Goal: Task Accomplishment & Management: Complete application form

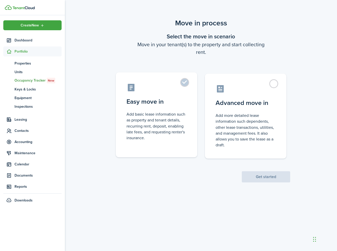
click at [182, 88] on control-radio-card-icon at bounding box center [156, 87] width 60 height 9
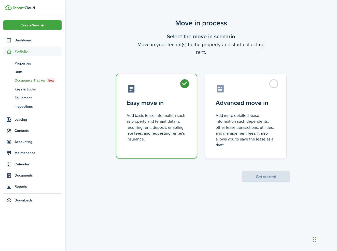
radio input "true"
click at [266, 178] on button "Get started" at bounding box center [266, 176] width 48 height 11
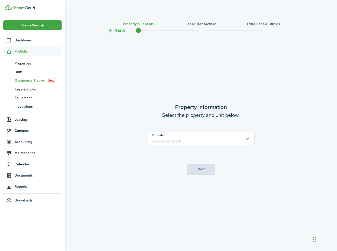
click at [207, 144] on input "Property" at bounding box center [201, 139] width 107 height 14
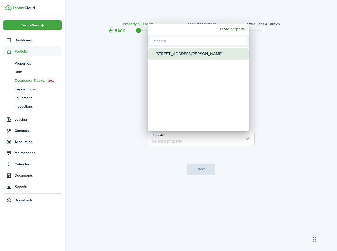
click at [175, 52] on div "[STREET_ADDRESS][PERSON_NAME]" at bounding box center [200, 54] width 90 height 12
type input "[STREET_ADDRESS][PERSON_NAME]"
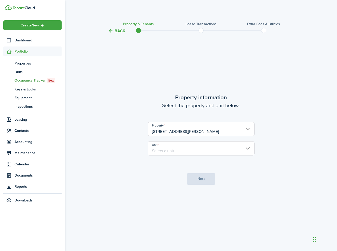
click at [195, 145] on input "Unit" at bounding box center [201, 148] width 107 height 14
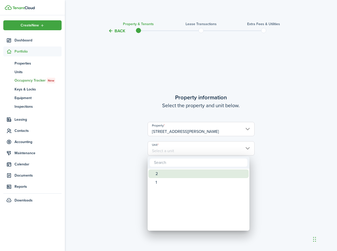
click at [171, 173] on div "2" at bounding box center [200, 174] width 90 height 9
type input "2"
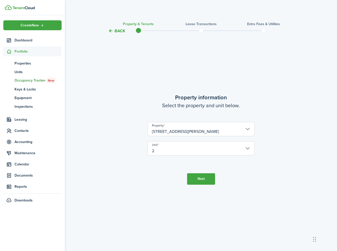
click at [207, 177] on button "Next" at bounding box center [201, 178] width 28 height 11
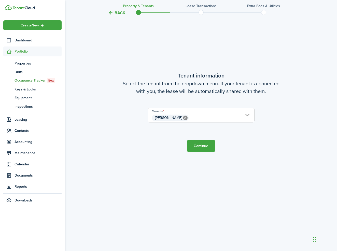
scroll to position [251, 0]
click at [201, 149] on button "Continue" at bounding box center [201, 145] width 28 height 11
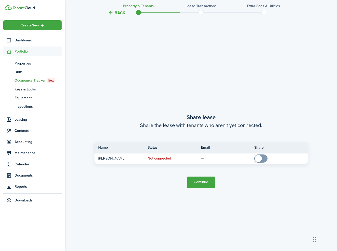
scroll to position [469, 0]
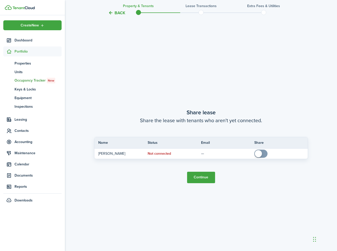
click at [200, 176] on button "Continue" at bounding box center [201, 177] width 28 height 11
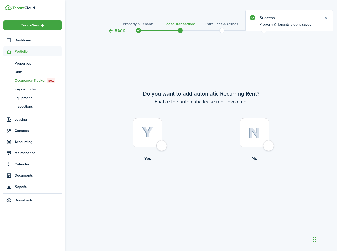
click at [160, 148] on div at bounding box center [147, 132] width 29 height 29
radio input "true"
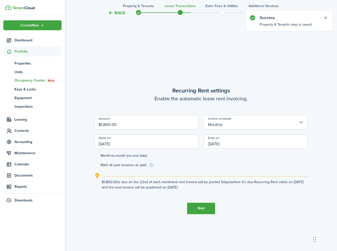
scroll to position [217, 0]
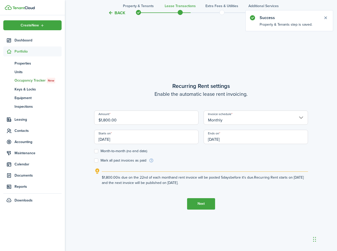
click at [138, 121] on input "$1,800.00" at bounding box center [146, 118] width 104 height 14
type input "$2,000.00"
click at [185, 161] on form "Amount $2,000.00 Invoice schedule Monthly Starts on [DATE] Ends on [DATE] Month…" at bounding box center [201, 137] width 214 height 53
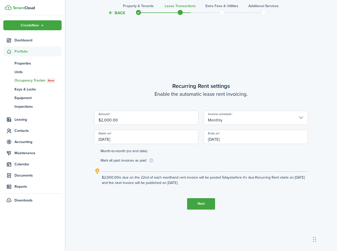
click at [98, 151] on label "Month-to-month (no end date)" at bounding box center [120, 151] width 53 height 4
click at [94, 151] on input "Month-to-month (no end date)" at bounding box center [94, 151] width 0 height 0
checkbox input "true"
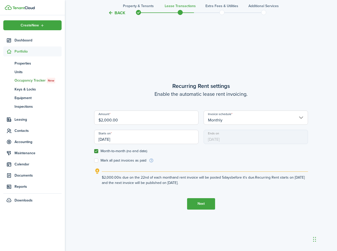
click at [132, 140] on input "[DATE]" at bounding box center [146, 137] width 104 height 14
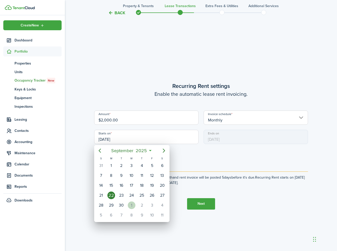
click at [129, 208] on div "1" at bounding box center [132, 206] width 8 height 8
type input "[DATE]"
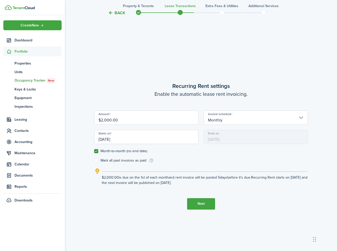
scroll to position [0, 0]
click at [200, 203] on button "Next" at bounding box center [201, 203] width 28 height 11
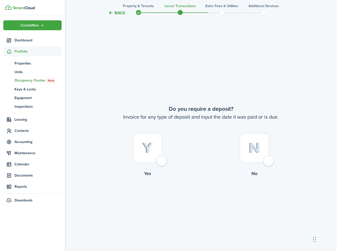
scroll to position [469, 0]
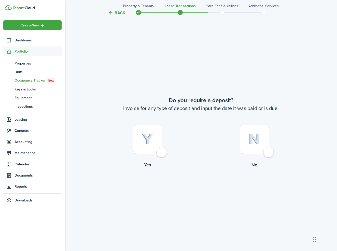
click at [266, 151] on div at bounding box center [254, 139] width 29 height 29
radio input "true"
click at [206, 188] on button "Continue" at bounding box center [201, 189] width 28 height 11
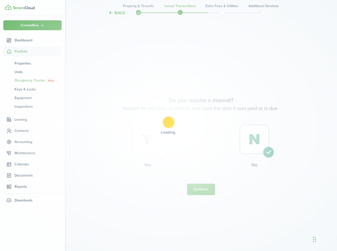
scroll to position [0, 0]
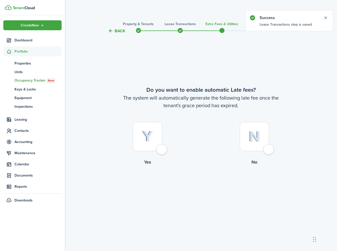
click at [259, 150] on div at bounding box center [254, 136] width 29 height 29
radio input "true"
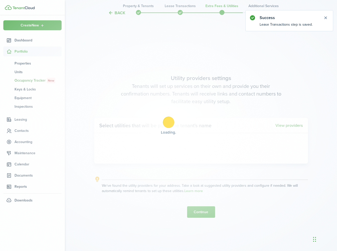
scroll to position [217, 0]
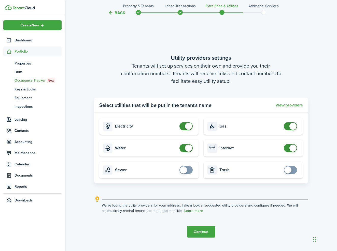
click at [206, 231] on button "Continue" at bounding box center [201, 231] width 28 height 11
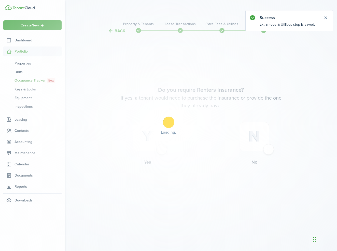
scroll to position [0, 0]
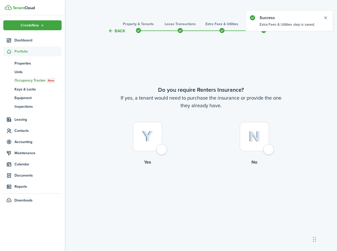
click at [155, 149] on div at bounding box center [147, 136] width 29 height 29
radio input "true"
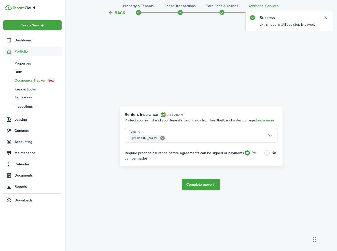
scroll to position [217, 0]
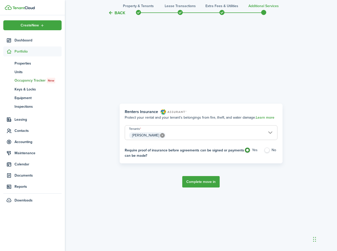
click at [207, 181] on button "Complete move in" at bounding box center [200, 181] width 37 height 11
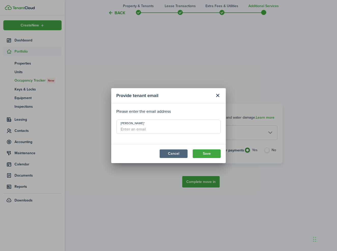
click at [179, 153] on button "Cancel" at bounding box center [173, 154] width 28 height 9
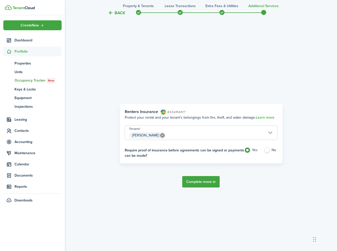
scroll to position [191, 0]
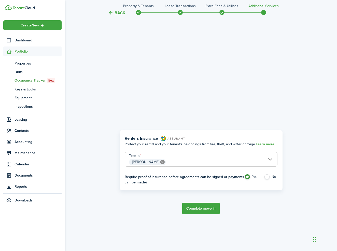
click at [268, 177] on label "No" at bounding box center [270, 178] width 13 height 8
radio input "false"
radio input "true"
click at [200, 207] on button "Complete move in" at bounding box center [200, 208] width 37 height 11
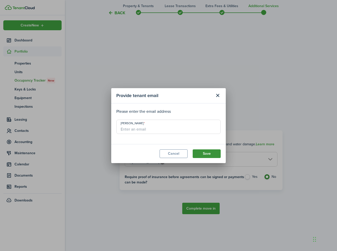
click at [197, 152] on button "Save" at bounding box center [207, 154] width 28 height 9
click at [145, 128] on input "[PERSON_NAME]" at bounding box center [168, 127] width 104 height 14
type input "n/a"
click at [214, 156] on button "Save" at bounding box center [207, 154] width 28 height 9
click at [207, 152] on button "Save" at bounding box center [207, 154] width 28 height 9
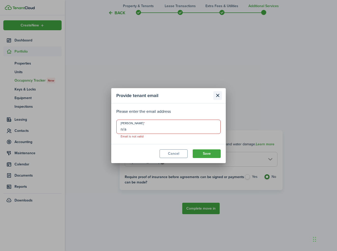
click at [219, 94] on button "Close modal" at bounding box center [217, 95] width 9 height 9
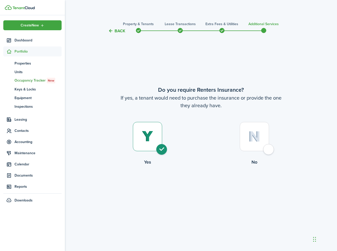
scroll to position [0, 0]
click at [248, 138] on img at bounding box center [254, 136] width 12 height 11
radio input "false"
radio input "true"
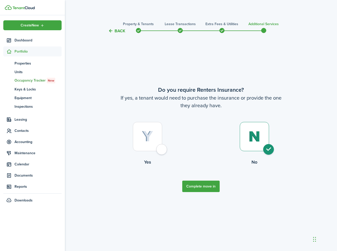
click at [202, 189] on button "Complete move in" at bounding box center [200, 186] width 37 height 11
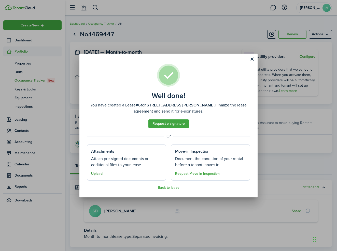
click at [97, 176] on button "Upload" at bounding box center [96, 174] width 11 height 4
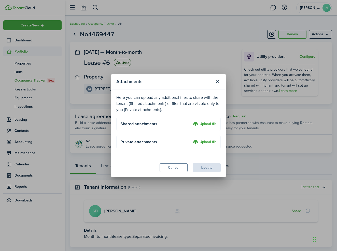
click at [206, 143] on label "Upload file" at bounding box center [205, 142] width 24 height 6
click at [191, 139] on input "Upload file" at bounding box center [191, 139] width 0 height 0
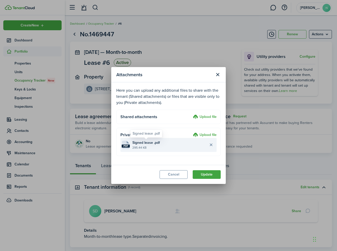
click at [142, 143] on span "Signed lease .pdf" at bounding box center [145, 142] width 27 height 5
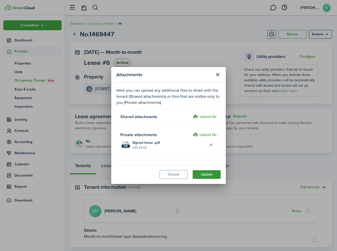
click at [199, 173] on button "Update" at bounding box center [207, 174] width 28 height 9
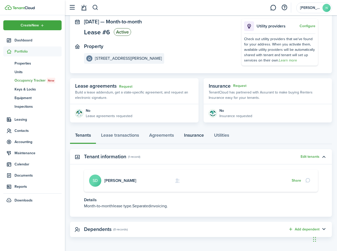
scroll to position [30, 0]
click at [139, 137] on link "Lease transactions" at bounding box center [120, 136] width 48 height 15
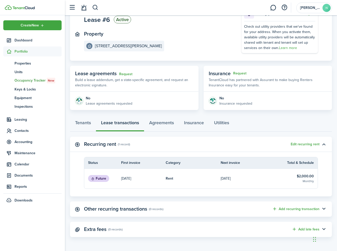
scroll to position [43, 0]
click at [163, 126] on link "Agreements" at bounding box center [161, 124] width 35 height 15
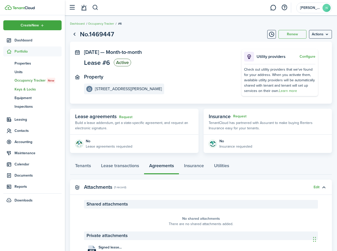
click at [32, 89] on span "Keys & Locks" at bounding box center [37, 89] width 47 height 5
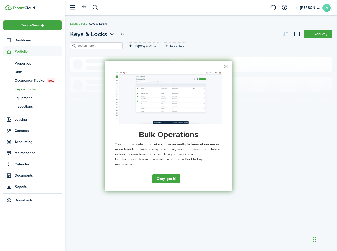
click at [227, 67] on button "×" at bounding box center [225, 66] width 5 height 8
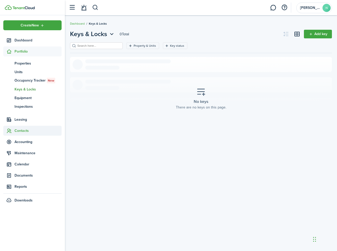
click at [26, 134] on span "Contacts" at bounding box center [32, 131] width 58 height 10
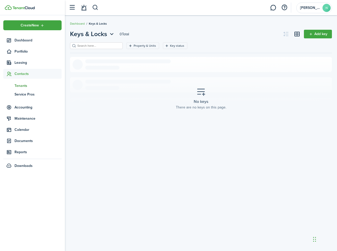
click at [22, 86] on span "Tenants" at bounding box center [37, 85] width 47 height 5
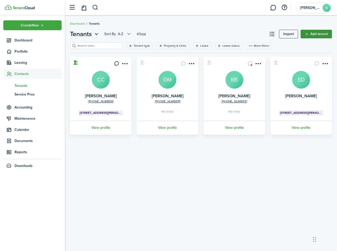
click at [322, 33] on link "Add tenant" at bounding box center [315, 34] width 31 height 9
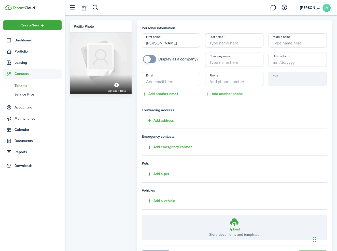
click at [175, 50] on div "First name [PERSON_NAME] Last name Middle name Display as a company? Company na…" at bounding box center [234, 65] width 190 height 64
click at [179, 40] on input "[PERSON_NAME]" at bounding box center [171, 40] width 58 height 14
type input "[PERSON_NAME]"
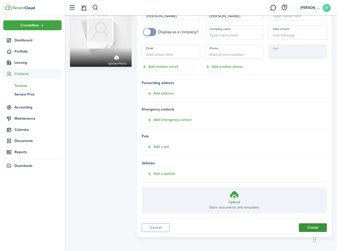
scroll to position [27, 0]
type input "[PERSON_NAME]"
click at [311, 228] on button "Create" at bounding box center [313, 228] width 28 height 9
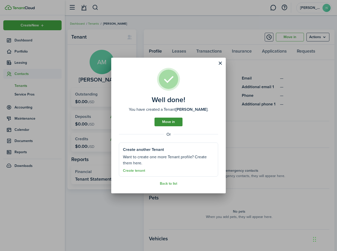
click at [175, 125] on link "Move in" at bounding box center [168, 122] width 28 height 9
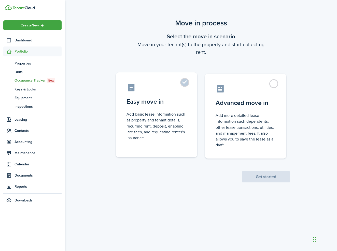
click at [181, 95] on label "Easy move in Add basic lease information such as property and tenant details, r…" at bounding box center [156, 114] width 81 height 85
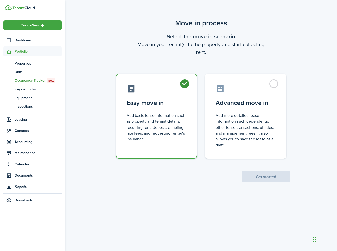
radio input "true"
click at [267, 176] on button "Get started" at bounding box center [266, 176] width 48 height 11
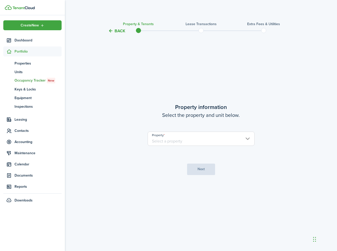
click at [199, 140] on input "Property" at bounding box center [201, 139] width 107 height 14
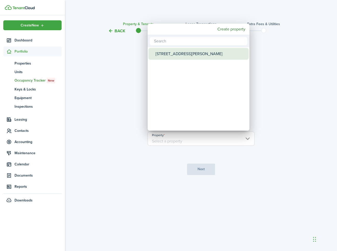
click at [179, 54] on div "[STREET_ADDRESS][PERSON_NAME]" at bounding box center [200, 54] width 90 height 12
type input "[STREET_ADDRESS][PERSON_NAME]"
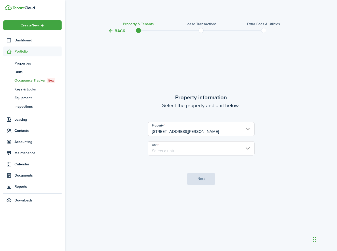
click at [191, 150] on input "Unit" at bounding box center [201, 148] width 107 height 14
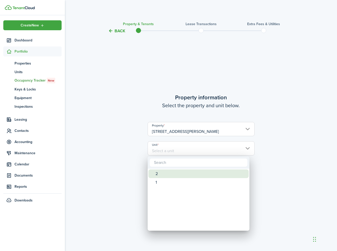
click at [167, 175] on div "2" at bounding box center [200, 174] width 90 height 9
type input "2"
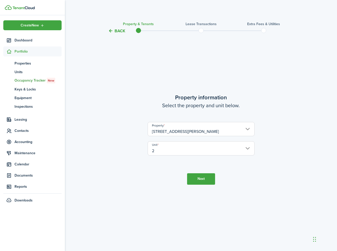
click at [196, 181] on button "Next" at bounding box center [201, 178] width 28 height 11
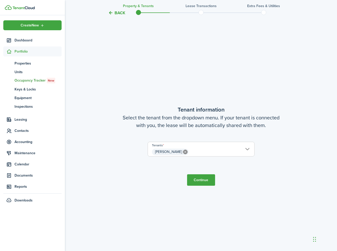
click at [198, 180] on button "Continue" at bounding box center [201, 179] width 28 height 11
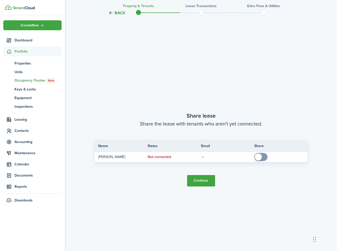
scroll to position [469, 0]
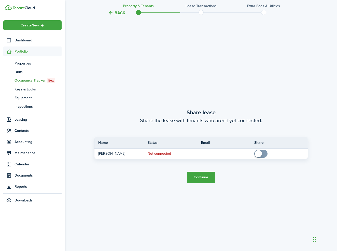
click at [200, 180] on button "Continue" at bounding box center [201, 177] width 28 height 11
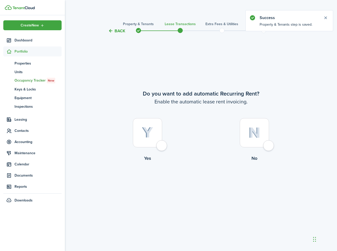
click at [160, 147] on div at bounding box center [147, 132] width 29 height 29
radio input "true"
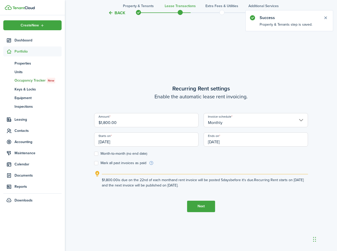
scroll to position [217, 0]
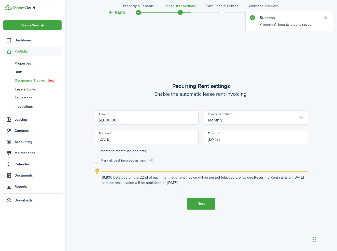
click at [155, 120] on input "$1,800.00" at bounding box center [146, 118] width 104 height 14
type input "$"
type input "$1,000"
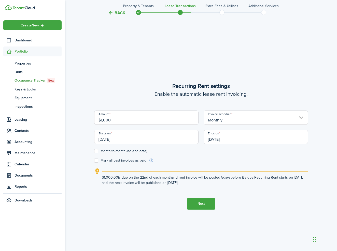
click at [118, 122] on input "$1,000" at bounding box center [146, 118] width 104 height 14
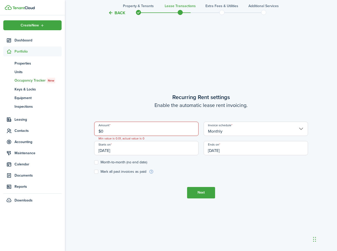
type input "$0.00"
click at [98, 162] on label "Month-to-month (no end date)" at bounding box center [120, 162] width 53 height 4
click at [94, 162] on input "Month-to-month (no end date)" at bounding box center [94, 162] width 0 height 0
checkbox input "true"
click at [194, 193] on button "Next" at bounding box center [201, 192] width 28 height 11
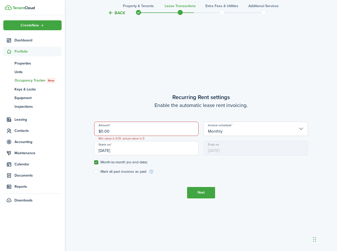
scroll to position [221, 0]
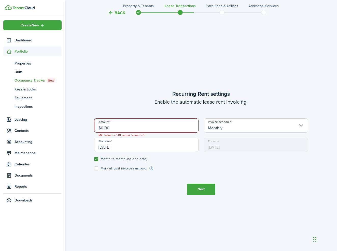
click at [115, 130] on input "$0.00" at bounding box center [146, 126] width 104 height 14
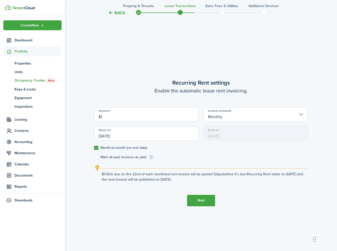
type input "$1.00"
click at [206, 200] on button "Next" at bounding box center [201, 200] width 28 height 11
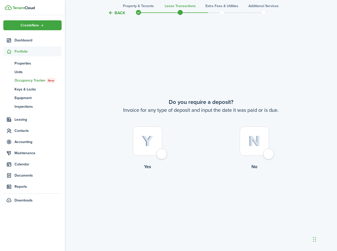
scroll to position [469, 0]
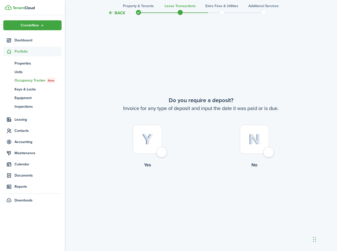
click at [162, 153] on div at bounding box center [147, 139] width 29 height 29
radio input "true"
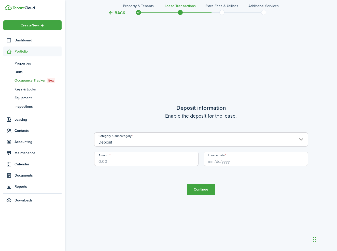
scroll to position [720, 0]
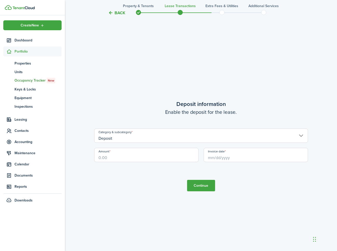
click at [137, 154] on input "Amount" at bounding box center [146, 155] width 104 height 14
click at [252, 155] on input "Invoice date" at bounding box center [255, 155] width 104 height 14
type input "$800.00"
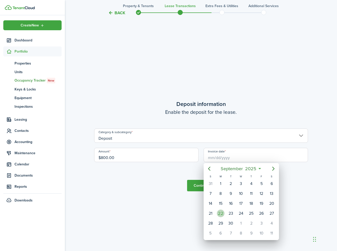
click at [222, 215] on div "22" at bounding box center [221, 214] width 8 height 8
type input "[DATE]"
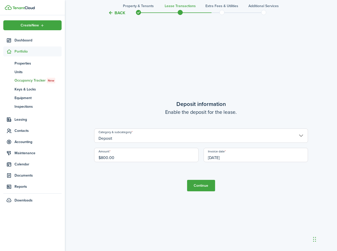
click at [206, 189] on button "Continue" at bounding box center [201, 185] width 28 height 11
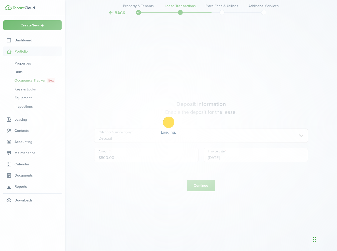
scroll to position [0, 0]
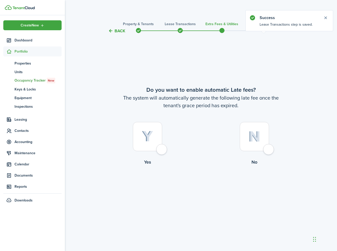
click at [263, 143] on div at bounding box center [254, 136] width 29 height 29
radio input "true"
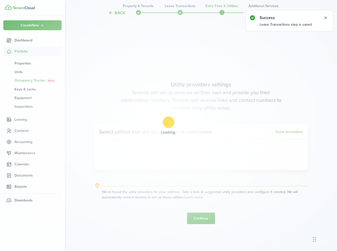
scroll to position [217, 0]
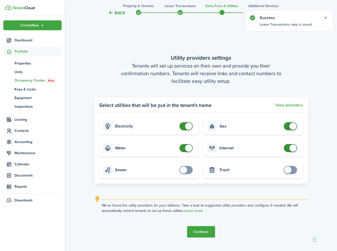
click at [201, 229] on button "Continue" at bounding box center [201, 231] width 28 height 11
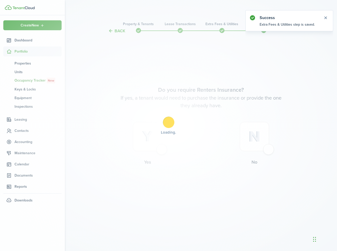
scroll to position [0, 0]
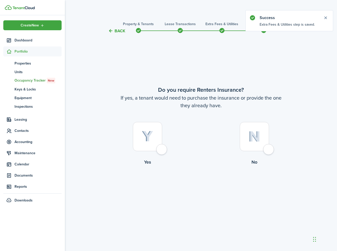
click at [264, 142] on div at bounding box center [254, 136] width 29 height 29
radio input "true"
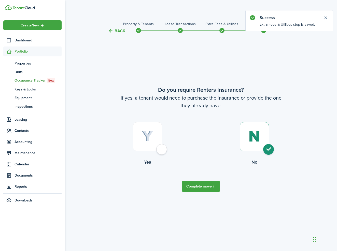
click at [198, 188] on button "Complete move in" at bounding box center [200, 186] width 37 height 11
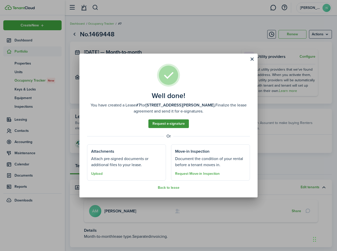
click at [176, 123] on link "Request e-signature" at bounding box center [168, 124] width 40 height 9
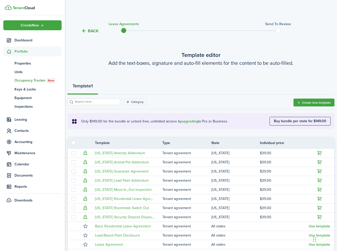
click at [87, 31] on button "Back" at bounding box center [89, 30] width 17 height 5
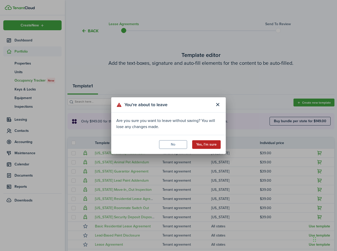
click at [216, 143] on button "Yes, I'm sure" at bounding box center [206, 144] width 28 height 9
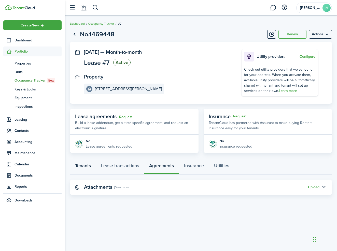
click at [85, 168] on link "Tenants" at bounding box center [83, 166] width 26 height 15
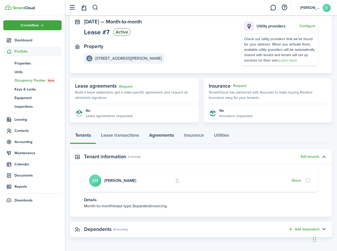
scroll to position [30, 0]
click at [154, 138] on link "Agreements" at bounding box center [161, 136] width 35 height 15
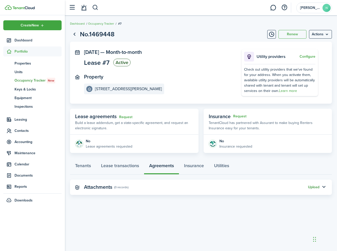
click at [316, 186] on button "Upload" at bounding box center [313, 187] width 11 height 4
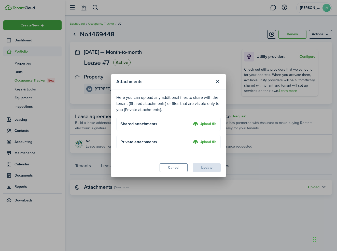
click at [207, 141] on label "Upload file" at bounding box center [205, 142] width 24 height 6
click at [191, 139] on input "Upload file" at bounding box center [191, 139] width 0 height 0
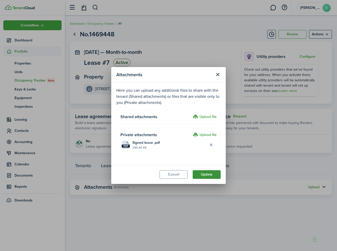
click at [203, 175] on button "Update" at bounding box center [207, 174] width 28 height 9
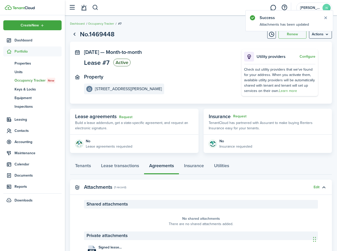
click at [29, 52] on span "Portfolio" at bounding box center [37, 51] width 47 height 5
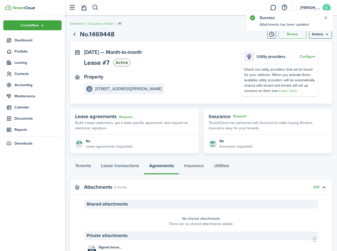
click at [32, 8] on img at bounding box center [23, 7] width 22 height 3
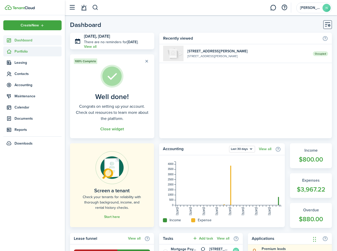
click at [23, 51] on span "Portfolio" at bounding box center [37, 51] width 47 height 5
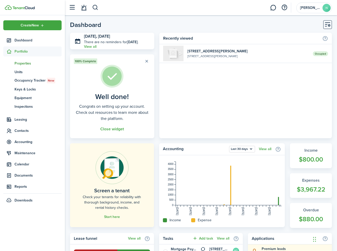
click at [27, 60] on link "pt Properties" at bounding box center [32, 63] width 58 height 9
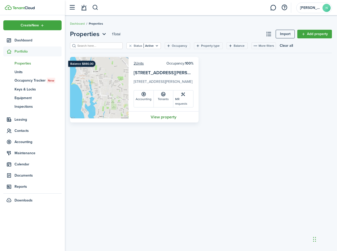
click at [166, 116] on link "View property" at bounding box center [163, 116] width 70 height 11
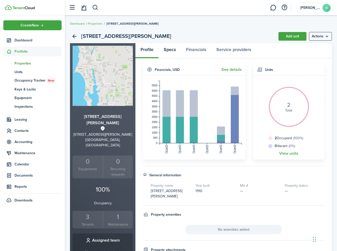
click at [170, 48] on link "Specs" at bounding box center [169, 50] width 22 height 15
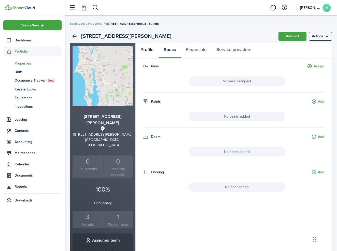
click at [143, 50] on link "Profile" at bounding box center [146, 50] width 23 height 15
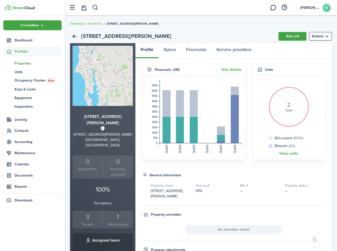
click at [286, 120] on icon at bounding box center [288, 108] width 63 height 46
click at [285, 155] on link "View units" at bounding box center [288, 153] width 19 height 5
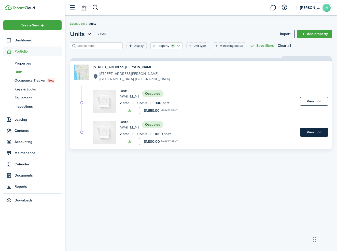
click at [308, 132] on link "View unit" at bounding box center [314, 132] width 28 height 9
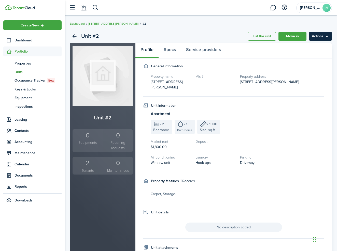
click at [320, 37] on menu-btn "Actions" at bounding box center [320, 36] width 23 height 9
click at [306, 48] on link "Edit unit" at bounding box center [309, 47] width 45 height 9
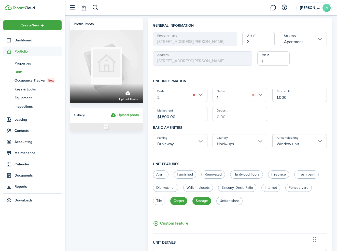
click at [174, 118] on input "$1,800.00" at bounding box center [180, 114] width 54 height 14
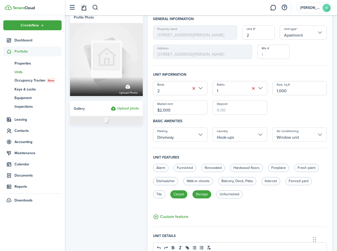
scroll to position [8, 0]
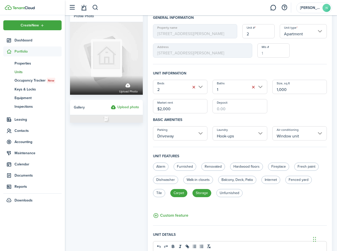
type input "$2,000.00"
click at [230, 113] on input "Deposit" at bounding box center [239, 106] width 54 height 14
type input "$800.00"
click at [287, 111] on div "Beds 2 Baths 1 Size, sq.ft 1,000 Market rent $2,000.00 Deposit $800.00" at bounding box center [239, 97] width 179 height 34
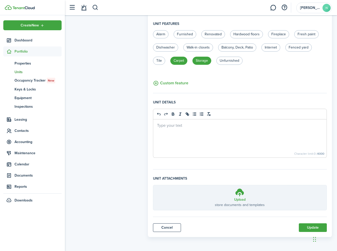
scroll to position [140, 0]
click at [303, 226] on button "Update" at bounding box center [313, 228] width 28 height 9
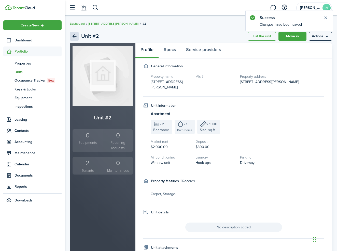
click at [71, 34] on link "Back" at bounding box center [74, 36] width 9 height 9
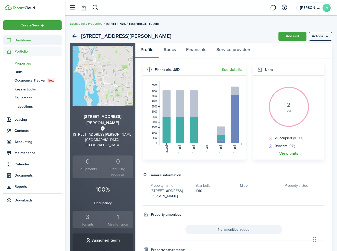
click at [24, 42] on span "Dashboard" at bounding box center [37, 40] width 47 height 5
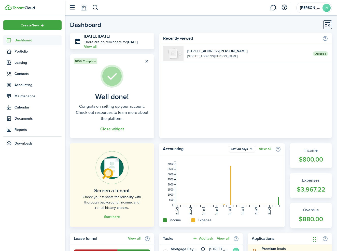
click at [147, 60] on button "button" at bounding box center [146, 61] width 7 height 7
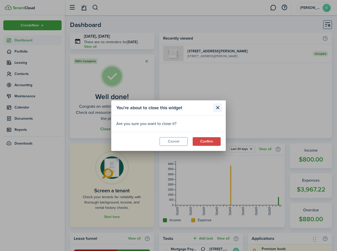
click at [218, 107] on button "Close modal" at bounding box center [217, 108] width 9 height 9
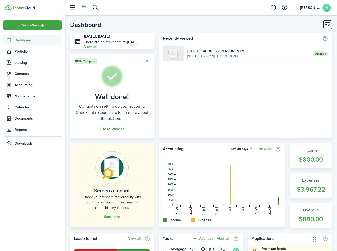
click at [117, 129] on button "Close widget" at bounding box center [112, 129] width 24 height 5
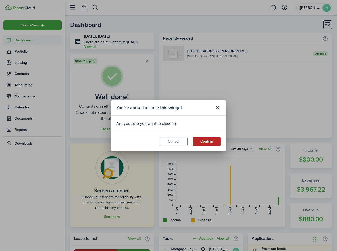
click at [210, 142] on button "Confirm" at bounding box center [207, 141] width 28 height 9
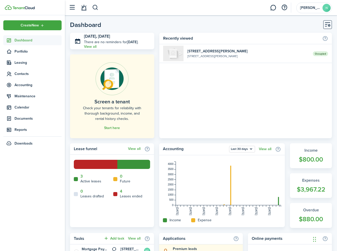
click at [147, 62] on home-placeholder-promo "Screen a tenant Check your tenants for reliability with thorough background, in…" at bounding box center [112, 96] width 84 height 84
click at [327, 27] on button "Customise" at bounding box center [327, 24] width 9 height 9
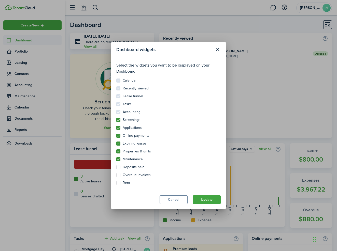
click at [119, 121] on label "Screenings" at bounding box center [128, 120] width 24 height 4
click at [116, 118] on input "Screenings" at bounding box center [116, 118] width 0 height 0
checkbox input "false"
click at [200, 201] on button "Update" at bounding box center [207, 200] width 28 height 9
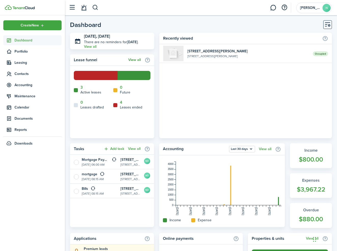
click at [137, 59] on link "View all" at bounding box center [134, 60] width 12 height 4
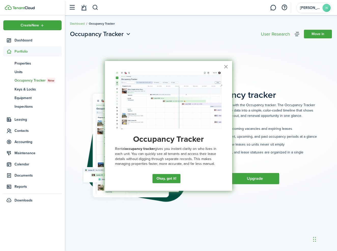
click at [224, 68] on button "×" at bounding box center [225, 67] width 5 height 8
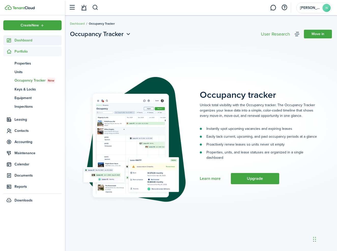
click at [25, 42] on span "Dashboard" at bounding box center [37, 40] width 47 height 5
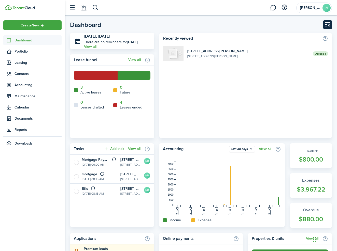
click at [329, 26] on button "Customise" at bounding box center [327, 24] width 9 height 9
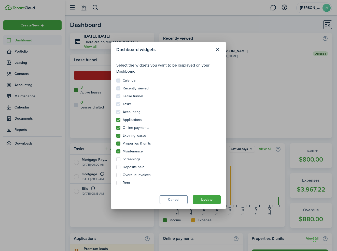
drag, startPoint x: 136, startPoint y: 121, endPoint x: 141, endPoint y: 141, distance: 20.4
click at [141, 143] on modal-body "Select the widgets you want to be displayed on your Dashboard Calendar Recently…" at bounding box center [168, 123] width 114 height 133
click at [169, 203] on button "Cancel" at bounding box center [173, 200] width 28 height 9
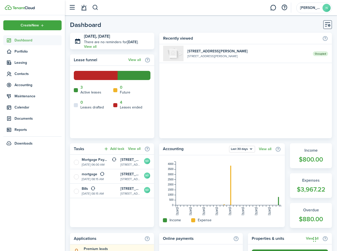
drag, startPoint x: 204, startPoint y: 152, endPoint x: 200, endPoint y: 170, distance: 18.4
click at [200, 170] on home-widget "Accounting Last 30 days View all [DATE] Aug [DATE] Aug [DATE] Aug [DATE] Aug [D…" at bounding box center [222, 185] width 126 height 84
click at [200, 170] on rect at bounding box center [227, 184] width 105 height 44
click at [130, 148] on link "View all" at bounding box center [134, 149] width 12 height 4
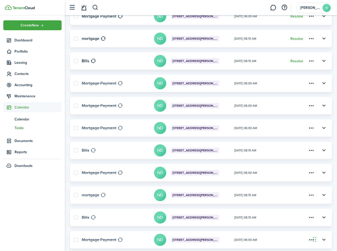
scroll to position [83, 0]
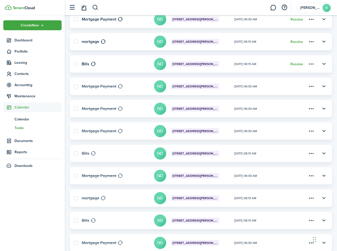
click at [78, 86] on label at bounding box center [76, 86] width 4 height 4
click at [74, 86] on input "checkbox" at bounding box center [74, 86] width 0 height 0
click at [77, 87] on label at bounding box center [76, 86] width 4 height 4
click at [74, 87] on input "checkbox" at bounding box center [74, 86] width 0 height 0
checkbox input "false"
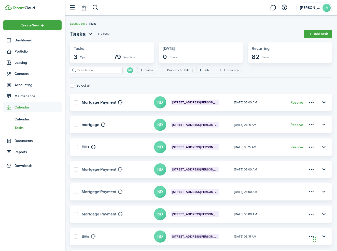
scroll to position [0, 0]
click at [23, 98] on span "Maintenance" at bounding box center [37, 96] width 47 height 5
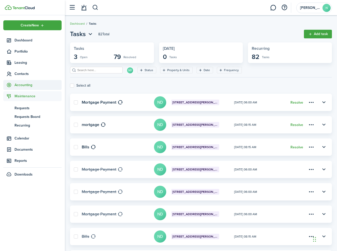
click at [23, 82] on span "Accounting" at bounding box center [32, 85] width 58 height 10
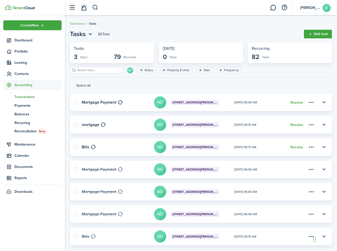
click at [25, 99] on span "Transactions" at bounding box center [37, 96] width 47 height 5
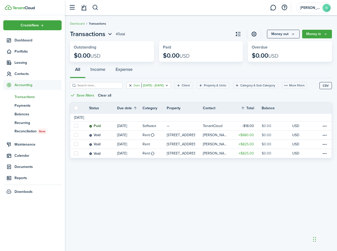
click at [131, 86] on button "Clear filter" at bounding box center [130, 85] width 4 height 4
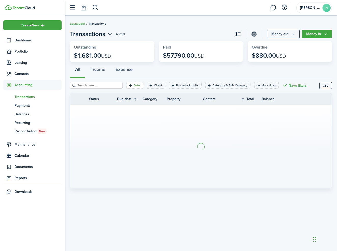
click at [135, 85] on filter-tag-label "Date" at bounding box center [137, 85] width 6 height 5
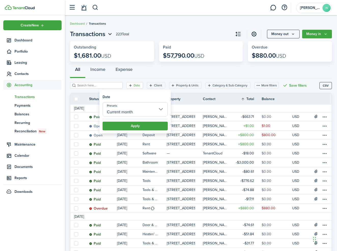
click at [143, 110] on input "Current month" at bounding box center [135, 109] width 65 height 14
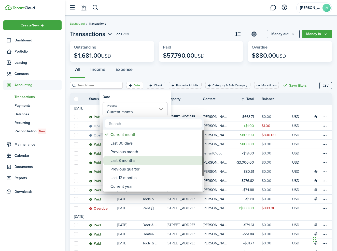
click at [132, 160] on div "Last 3 months" at bounding box center [155, 160] width 90 height 9
type input "Last 3 months"
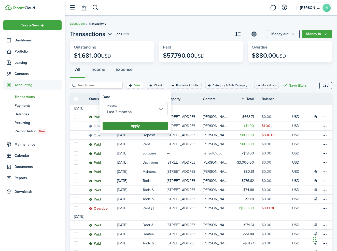
click at [145, 128] on button "Apply" at bounding box center [135, 126] width 65 height 9
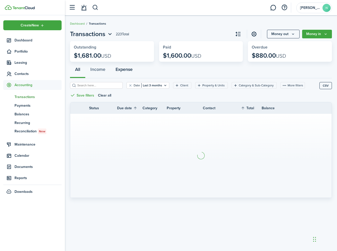
click at [124, 72] on button "Expense" at bounding box center [123, 70] width 27 height 15
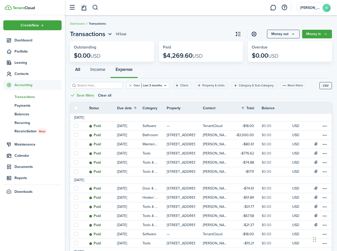
click at [81, 71] on button "All" at bounding box center [77, 70] width 15 height 15
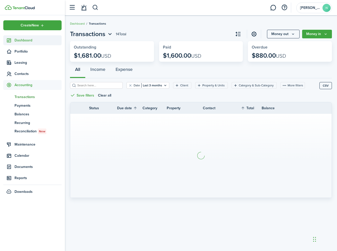
click at [28, 43] on span "Dashboard" at bounding box center [37, 40] width 47 height 5
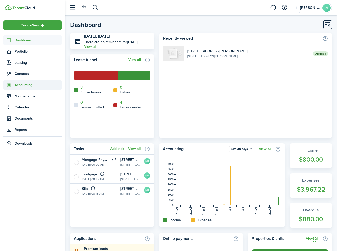
click at [25, 87] on span "Accounting" at bounding box center [37, 84] width 47 height 5
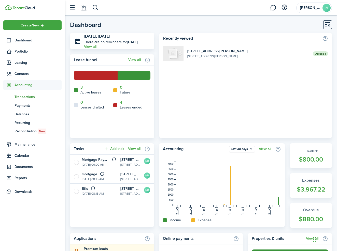
click at [28, 98] on span "Transactions" at bounding box center [37, 96] width 47 height 5
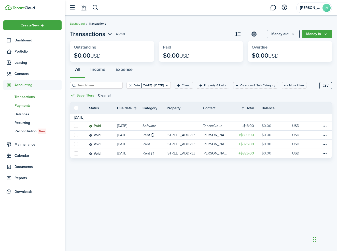
click at [26, 105] on span "Payments" at bounding box center [37, 105] width 47 height 5
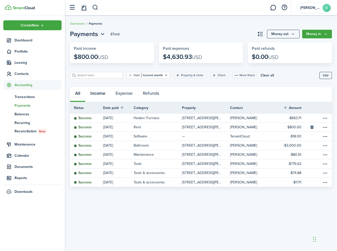
click at [92, 97] on button "Income" at bounding box center [97, 94] width 25 height 15
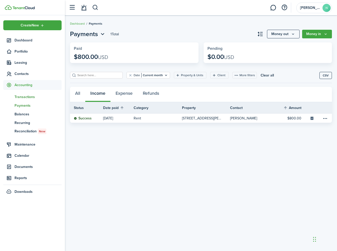
click at [28, 96] on span "Transactions" at bounding box center [37, 96] width 47 height 5
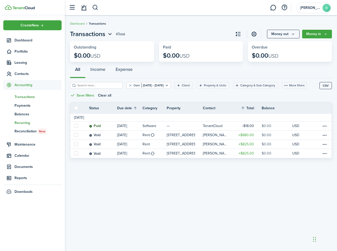
click at [30, 123] on span "Recurring" at bounding box center [37, 122] width 47 height 5
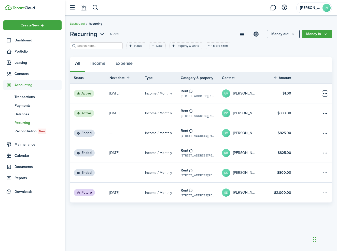
click at [322, 95] on table-menu-btn-icon "Open menu" at bounding box center [325, 94] width 6 height 6
click at [136, 94] on link "[DATE]" at bounding box center [127, 94] width 36 height 20
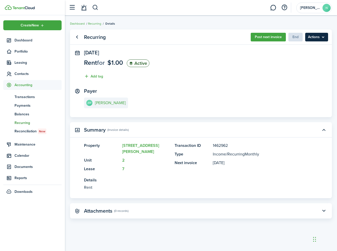
click at [314, 38] on menu-btn "Actions" at bounding box center [316, 37] width 23 height 9
click at [229, 83] on panel-main-body "[DATE] Rent for $1.00 Active Add tag Payer AM [PERSON_NAME]" at bounding box center [201, 83] width 262 height 67
click at [77, 37] on link "Go back" at bounding box center [76, 37] width 9 height 9
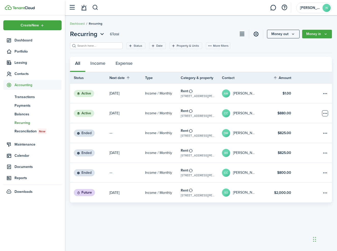
click at [324, 115] on table-menu-btn-icon "Open menu" at bounding box center [325, 113] width 6 height 6
click at [135, 164] on link "—" at bounding box center [127, 173] width 36 height 20
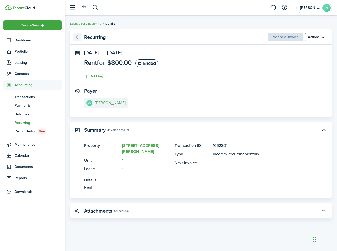
click at [75, 36] on link "Go back" at bounding box center [76, 37] width 9 height 9
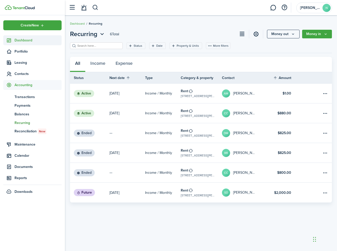
click at [22, 39] on span "Dashboard" at bounding box center [37, 40] width 47 height 5
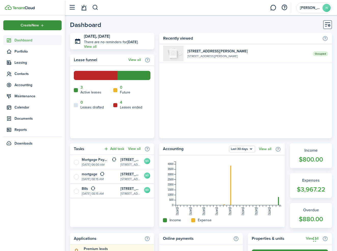
click at [32, 27] on span "Create New" at bounding box center [30, 26] width 18 height 4
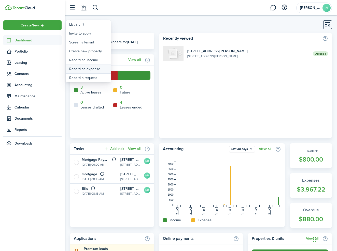
click at [89, 68] on link "Record an expense" at bounding box center [88, 69] width 45 height 9
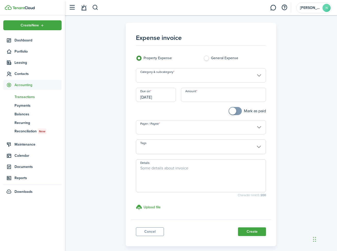
click at [201, 96] on input "Amount" at bounding box center [223, 95] width 85 height 14
click at [185, 74] on input "Category & subcategory" at bounding box center [201, 75] width 130 height 14
type input "$1,097.77"
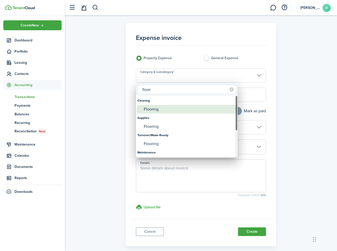
type input "floor"
click at [166, 108] on div "Flooring" at bounding box center [189, 109] width 90 height 9
type input "Cleaning / Flooring"
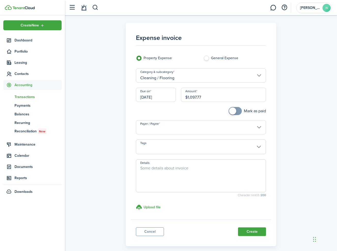
click at [183, 75] on input "Cleaning / Flooring" at bounding box center [201, 75] width 130 height 14
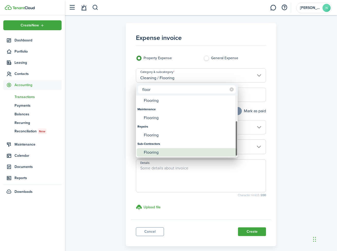
type input "floor"
click at [157, 153] on div "Flooring" at bounding box center [189, 152] width 90 height 9
type input "Sub-Contractors / Flooring"
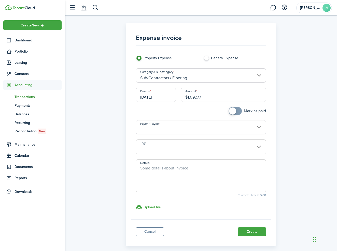
checkbox input "true"
click at [237, 113] on span at bounding box center [234, 111] width 5 height 8
click at [194, 127] on input "Payer / Payee" at bounding box center [201, 127] width 130 height 14
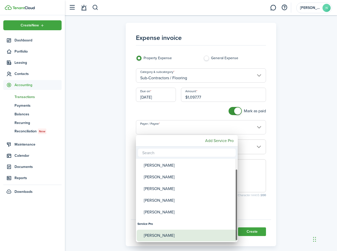
click at [164, 239] on div "[PERSON_NAME]" at bounding box center [189, 236] width 90 height 12
type input "[PERSON_NAME]"
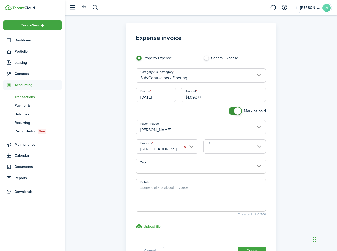
click at [186, 165] on span at bounding box center [201, 169] width 130 height 9
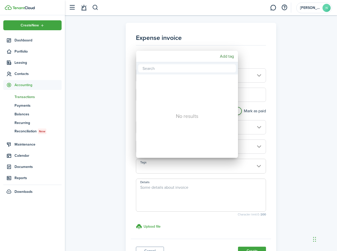
click at [248, 147] on div at bounding box center [168, 125] width 418 height 333
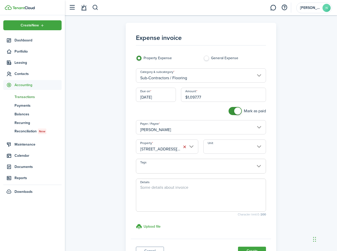
click at [248, 147] on input "Unit" at bounding box center [234, 147] width 63 height 14
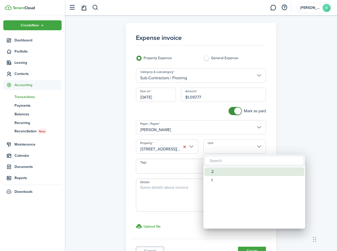
click at [227, 170] on div "2" at bounding box center [256, 172] width 90 height 9
type input "2"
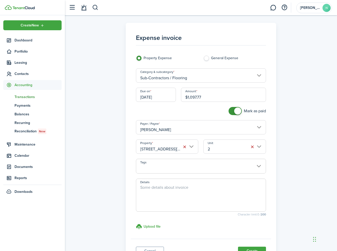
click at [193, 194] on textarea "Details" at bounding box center [201, 197] width 130 height 24
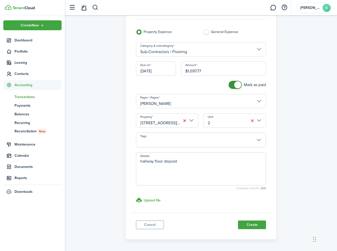
scroll to position [30, 0]
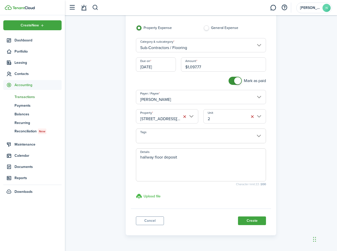
type textarea "hallway floor deposit"
click at [144, 194] on h3 "Upload file" at bounding box center [151, 196] width 17 height 5
click at [136, 194] on input "Upload file store documents and templates Choose file" at bounding box center [136, 194] width 0 height 0
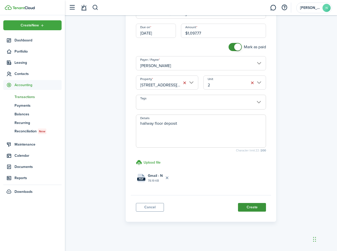
scroll to position [64, 0]
click at [255, 206] on button "Create" at bounding box center [252, 207] width 28 height 9
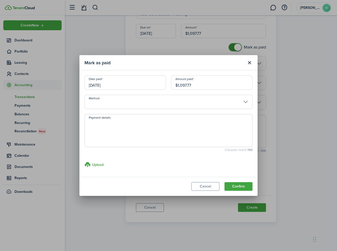
click at [168, 102] on input "Method" at bounding box center [168, 102] width 168 height 14
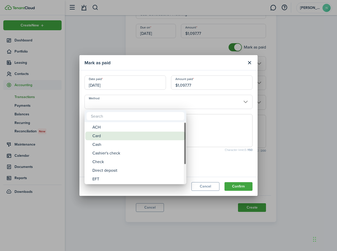
click at [131, 137] on div "Card" at bounding box center [137, 136] width 90 height 9
type input "Card"
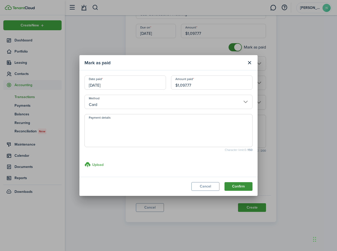
click at [231, 187] on button "Confirm" at bounding box center [238, 186] width 28 height 9
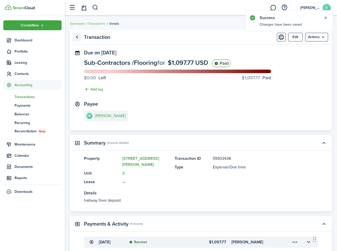
click at [77, 37] on link "Go back" at bounding box center [76, 37] width 9 height 9
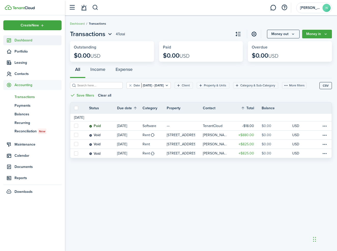
click at [30, 38] on span "Dashboard" at bounding box center [37, 40] width 47 height 5
